Goal: Task Accomplishment & Management: Use online tool/utility

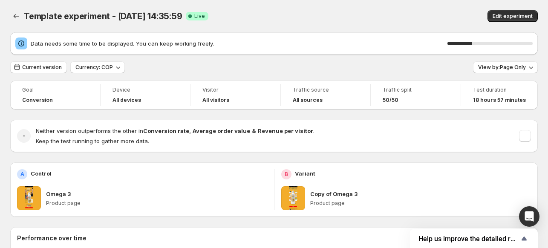
click at [15, 16] on icon "Back" at bounding box center [16, 16] width 9 height 9
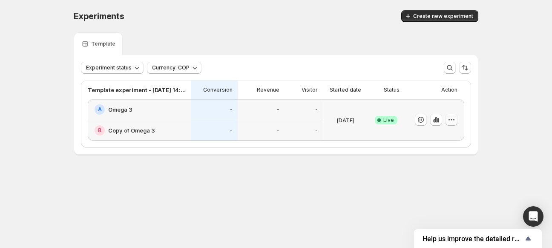
click at [455, 122] on icon "button" at bounding box center [451, 119] width 9 height 9
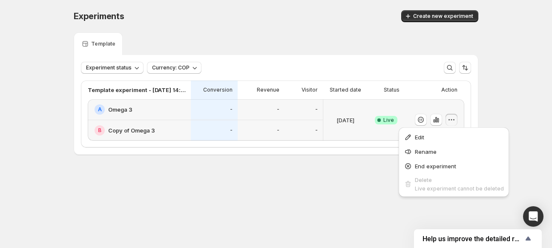
click at [267, 157] on div "Experiments. Esta página está lista Experiments Create new experiment Template …" at bounding box center [275, 100] width 425 height 201
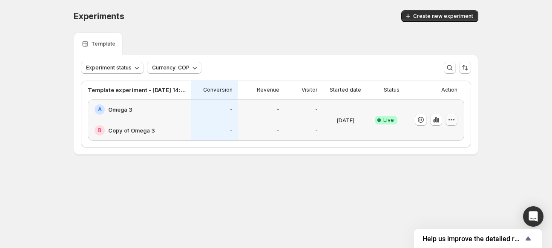
click at [451, 117] on icon "button" at bounding box center [451, 119] width 9 height 9
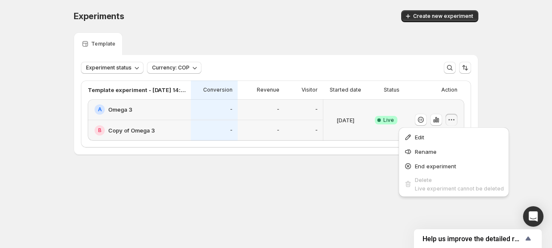
click at [451, 117] on icon "button" at bounding box center [451, 119] width 9 height 9
